Goal: Navigation & Orientation: Find specific page/section

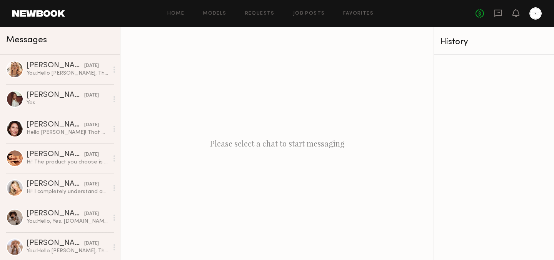
click at [37, 8] on header "Home Models Requests Job Posts Favorites Sign Out No fees up to $5,000" at bounding box center [277, 13] width 554 height 27
click at [38, 11] on link at bounding box center [38, 13] width 53 height 7
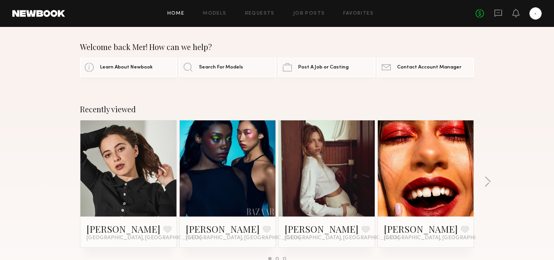
click at [309, 18] on div "Home Models Requests Job Posts Favorites Sign Out No fees up to $5,000" at bounding box center [303, 13] width 477 height 12
click at [311, 15] on link "Job Posts" at bounding box center [309, 13] width 32 height 5
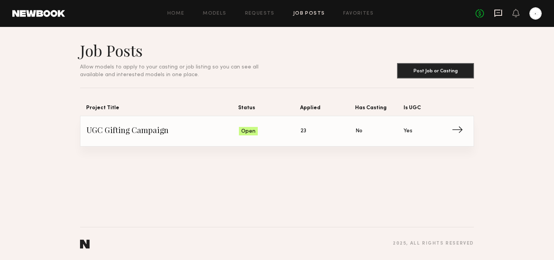
click at [500, 12] on icon at bounding box center [498, 13] width 8 height 8
